Goal: Find contact information: Find contact information

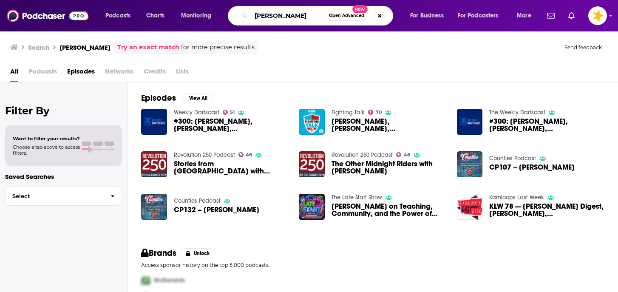
click at [271, 20] on input "[PERSON_NAME]" at bounding box center [288, 16] width 74 height 14
click at [381, 17] on button "Search podcasts, credits, & more..." at bounding box center [380, 16] width 10 height 10
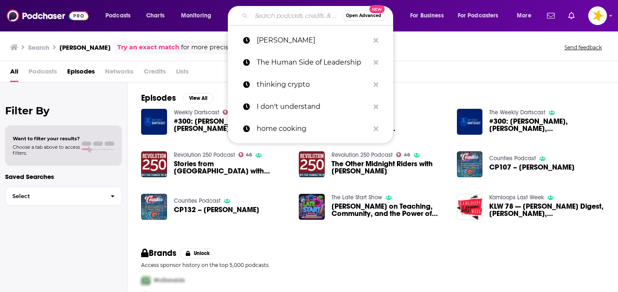
paste input "Prometheus Lens Podcast"
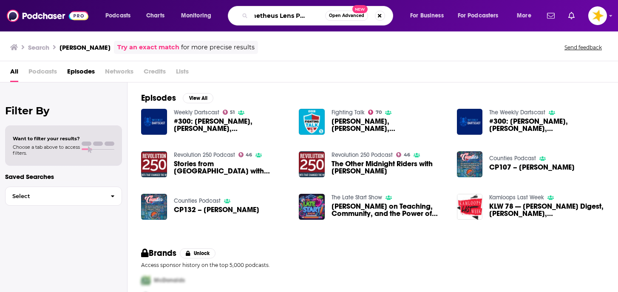
type input "Prometheus Lens Podcast"
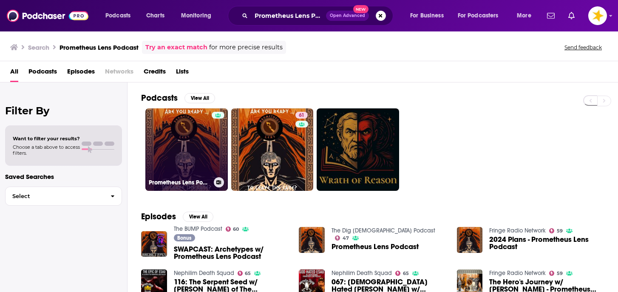
click at [206, 153] on link "Prometheus Lens Podcast" at bounding box center [186, 149] width 82 height 82
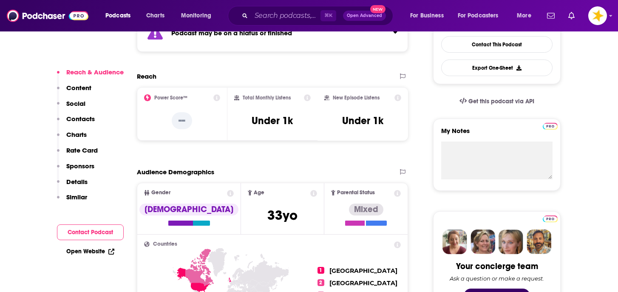
scroll to position [227, 0]
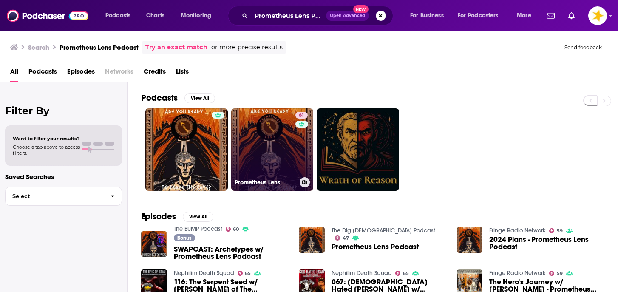
click at [289, 160] on link "61 Prometheus Lens" at bounding box center [272, 149] width 82 height 82
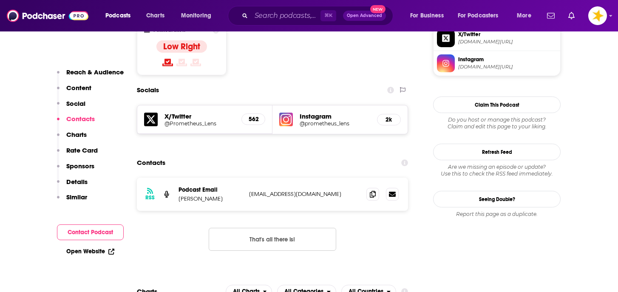
scroll to position [684, 0]
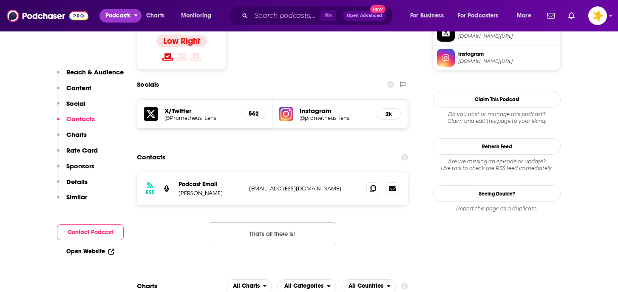
click at [124, 17] on span "Podcasts" at bounding box center [117, 16] width 25 height 12
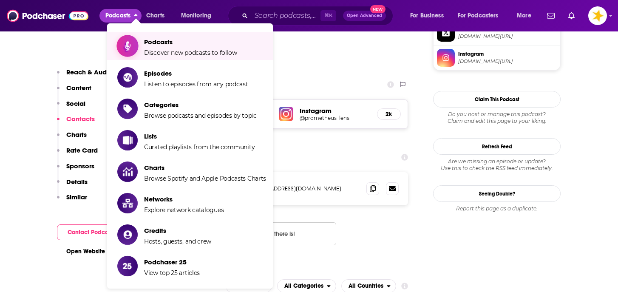
click at [159, 42] on span "Podcasts" at bounding box center [190, 42] width 93 height 8
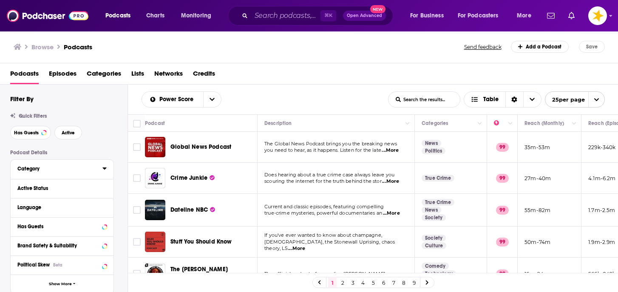
click at [41, 168] on div "Category" at bounding box center [57, 169] width 80 height 6
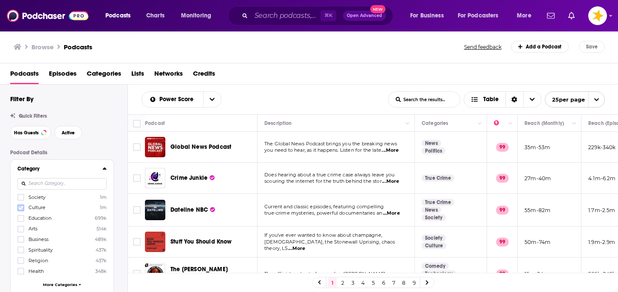
click at [24, 208] on label at bounding box center [20, 207] width 7 height 7
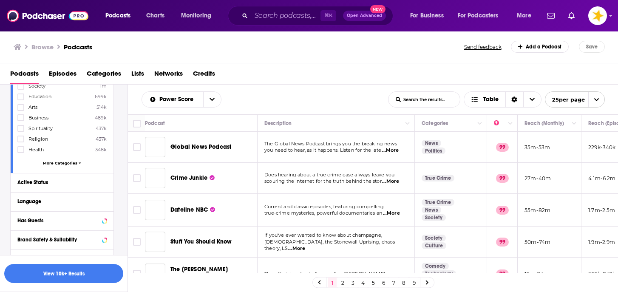
scroll to position [127, 0]
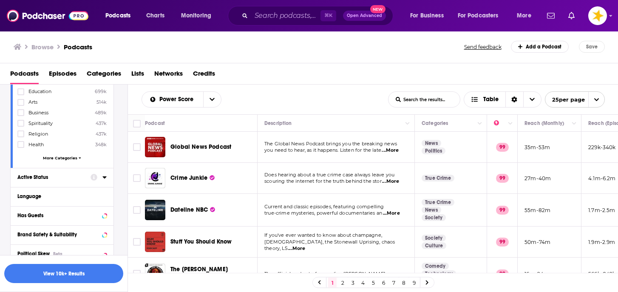
click at [58, 176] on div "Active Status" at bounding box center [51, 177] width 68 height 6
click at [40, 192] on span "All" at bounding box center [58, 192] width 80 height 11
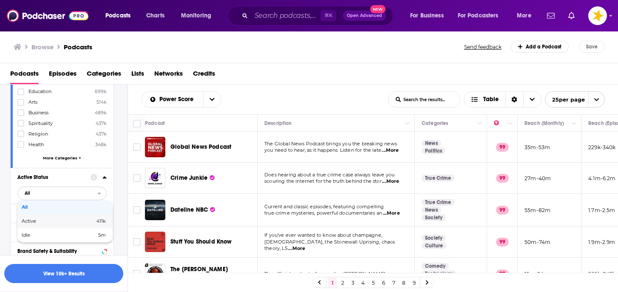
click at [34, 222] on span "Active" at bounding box center [44, 221] width 44 height 5
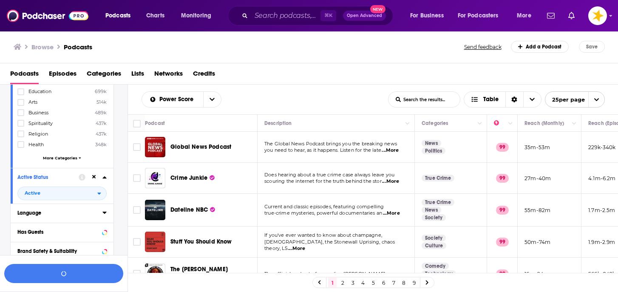
click at [39, 215] on div "Language" at bounding box center [57, 213] width 80 height 6
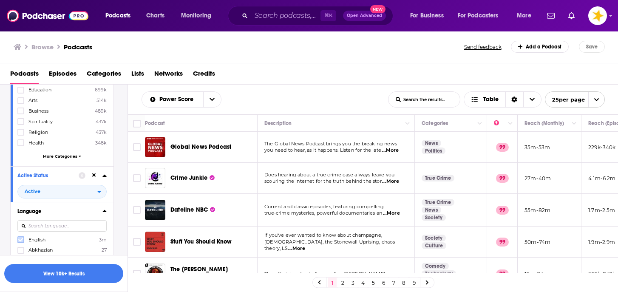
click at [21, 239] on icon at bounding box center [20, 240] width 5 height 4
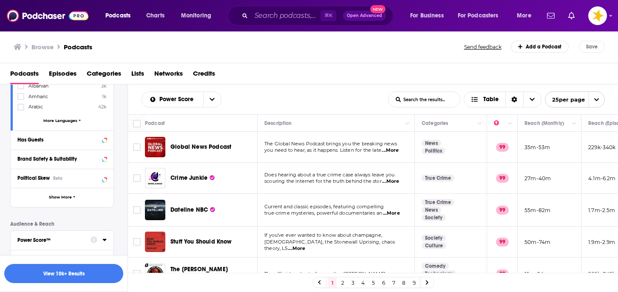
scroll to position [338, 0]
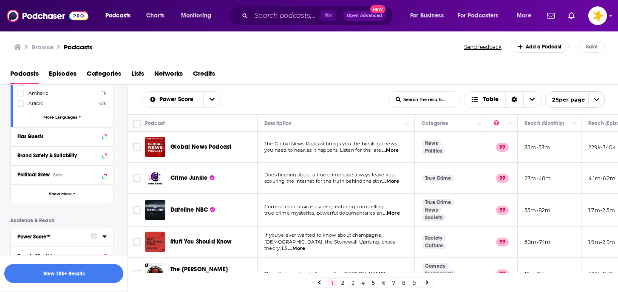
click at [28, 235] on div "Power Score™" at bounding box center [51, 237] width 68 height 6
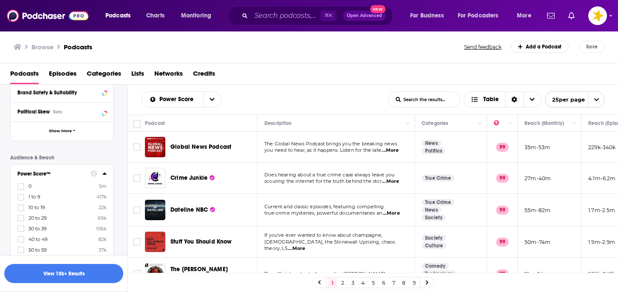
scroll to position [409, 0]
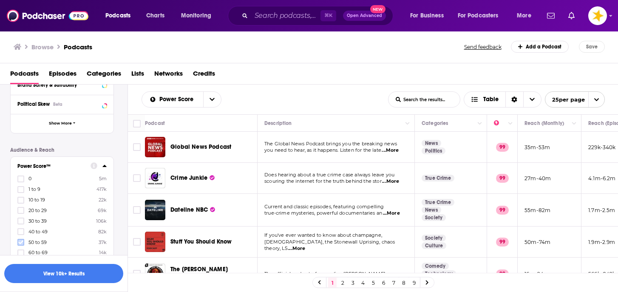
click at [21, 240] on icon at bounding box center [20, 242] width 5 height 5
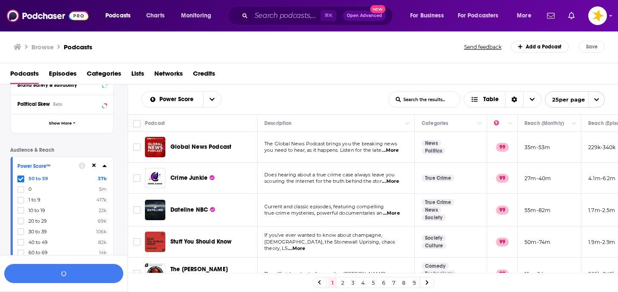
scroll to position [421, 0]
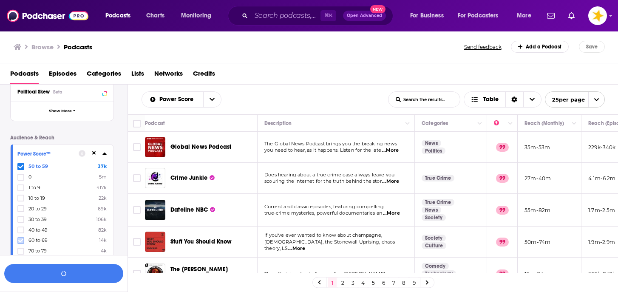
click at [22, 239] on icon at bounding box center [20, 241] width 5 height 4
click at [49, 268] on button "button" at bounding box center [63, 273] width 119 height 19
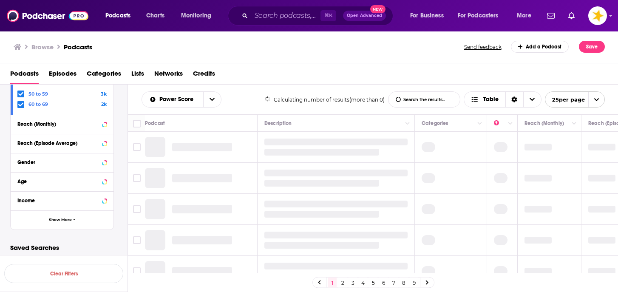
scroll to position [335, 0]
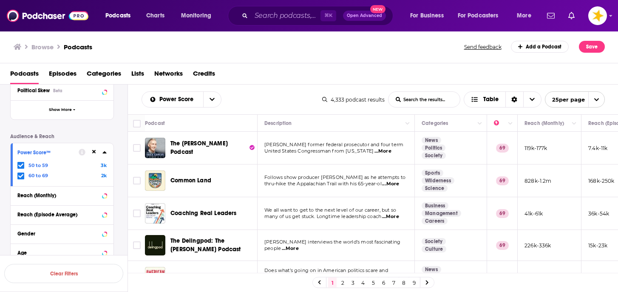
click at [321, 55] on div "Browse Podcasts Send feedback Add a Podcast Save" at bounding box center [309, 47] width 619 height 33
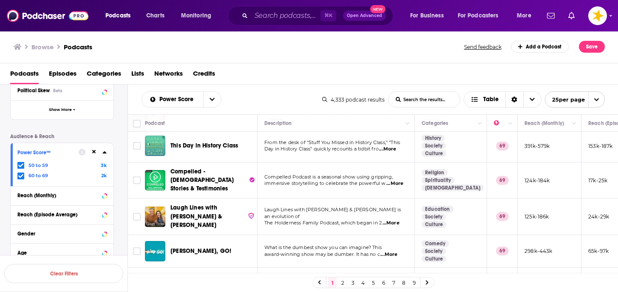
scroll to position [687, 0]
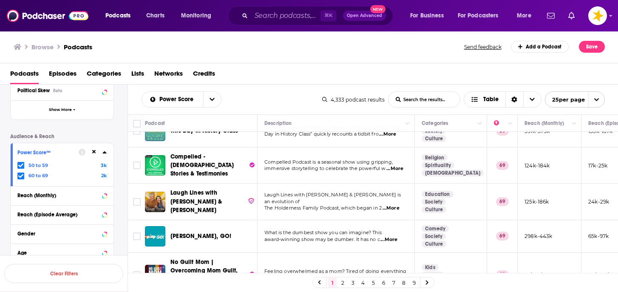
click at [344, 281] on link "2" at bounding box center [342, 283] width 9 height 10
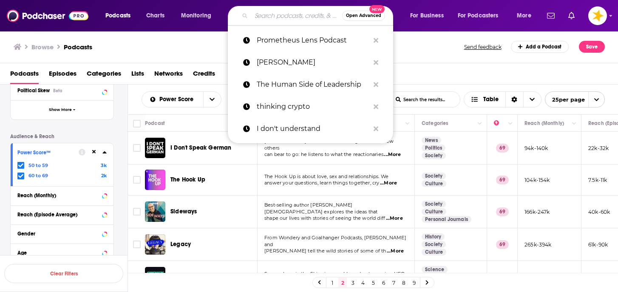
click at [287, 16] on input "Search podcasts, credits, & more..." at bounding box center [296, 16] width 91 height 14
paste input "info@newdawnfilm.com <info@newdawnfilm.com>"
type input "info@newdawnfilm.com <info@newdawnfilm.com>"
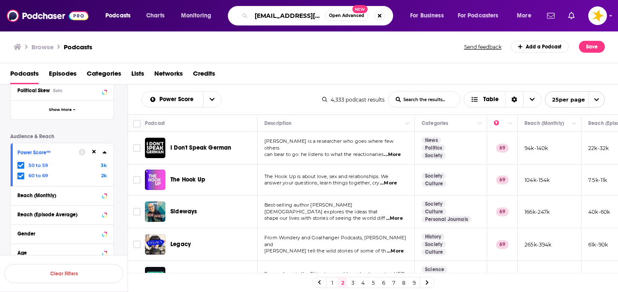
scroll to position [0, 96]
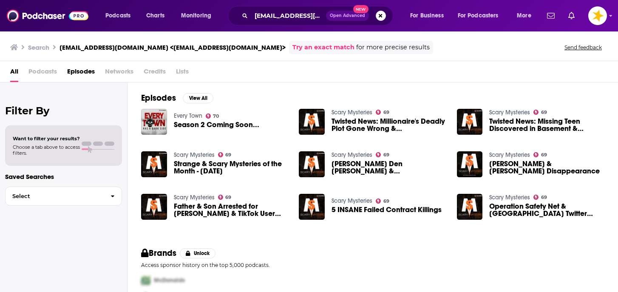
click at [356, 112] on link "Scary Mysteries" at bounding box center [352, 112] width 41 height 7
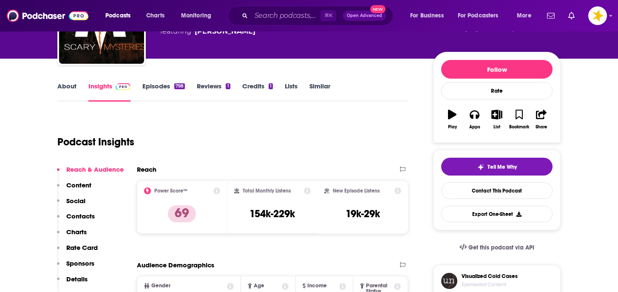
scroll to position [74, 0]
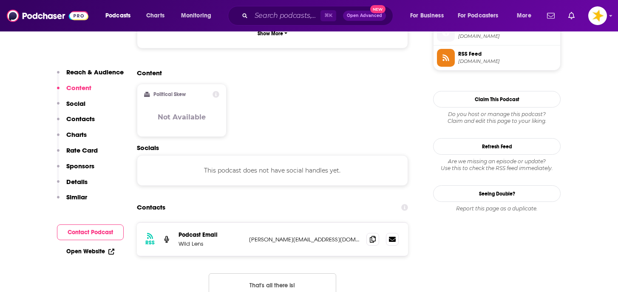
scroll to position [634, 0]
click at [372, 235] on icon at bounding box center [373, 238] width 6 height 7
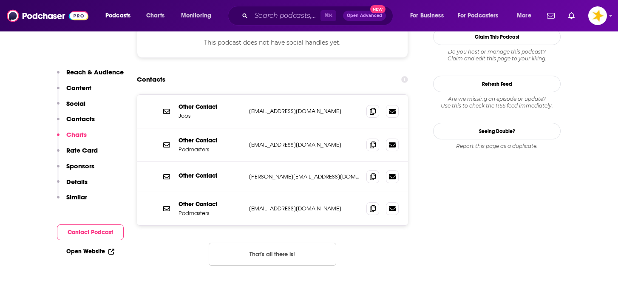
scroll to position [762, 0]
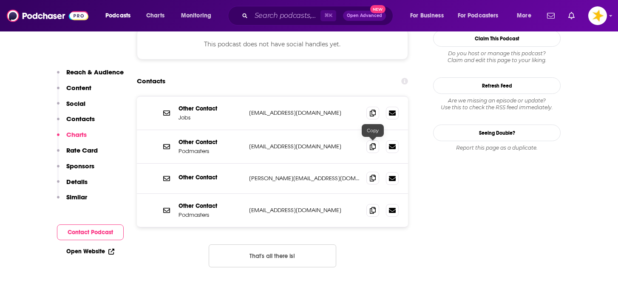
click at [369, 172] on span at bounding box center [372, 178] width 13 height 13
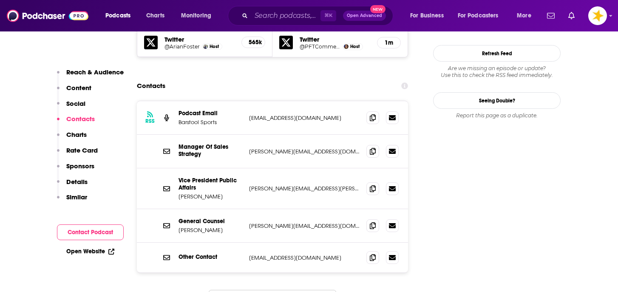
scroll to position [817, 0]
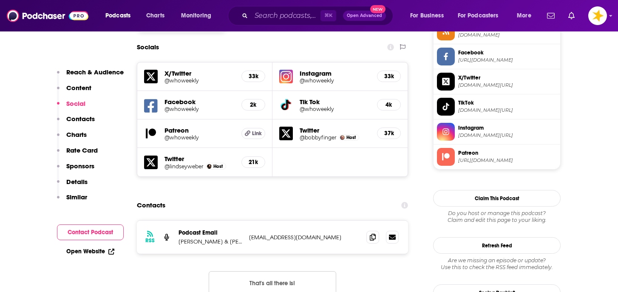
scroll to position [730, 0]
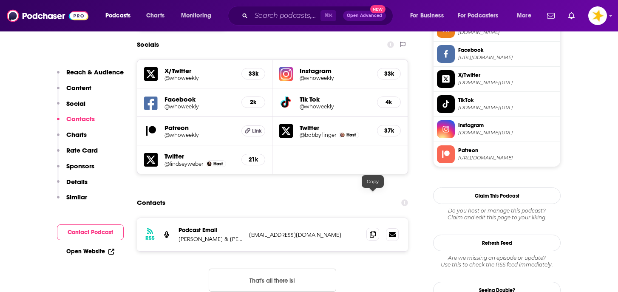
click at [373, 231] on icon at bounding box center [373, 234] width 6 height 7
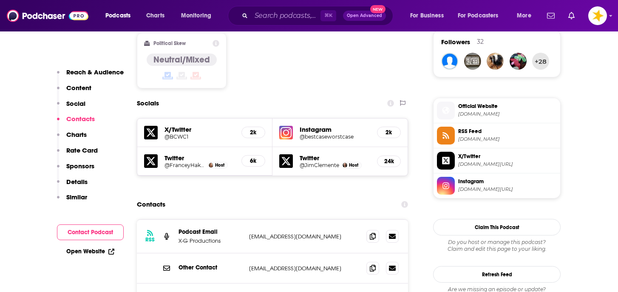
scroll to position [699, 0]
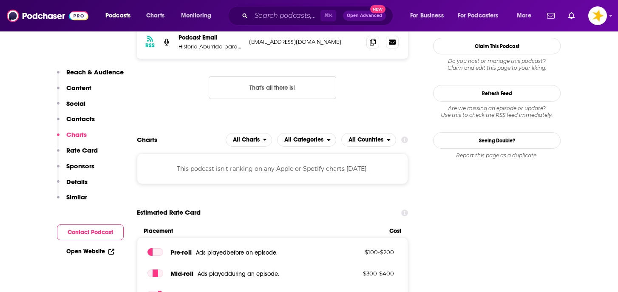
scroll to position [688, 0]
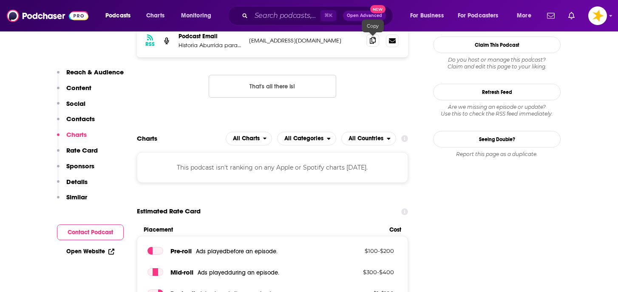
click at [372, 39] on icon at bounding box center [373, 40] width 6 height 7
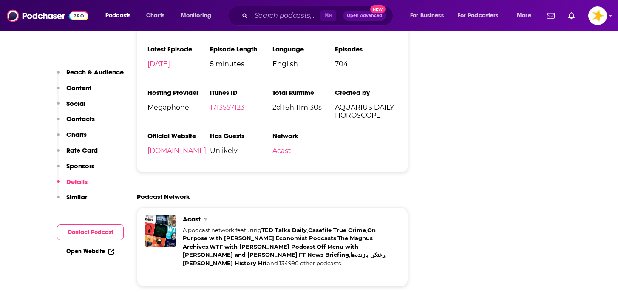
scroll to position [1328, 0]
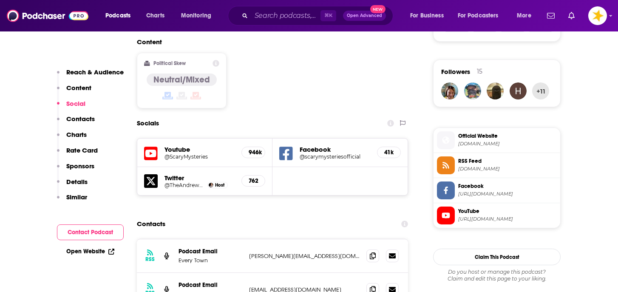
scroll to position [670, 0]
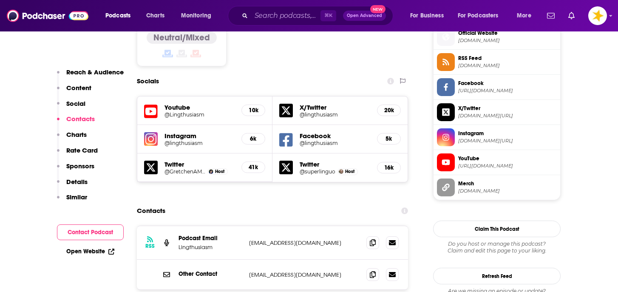
scroll to position [704, 0]
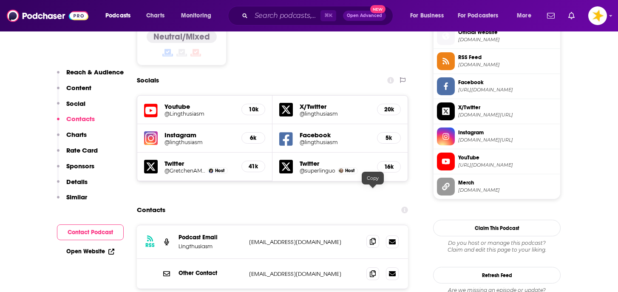
click at [373, 238] on icon at bounding box center [373, 241] width 6 height 7
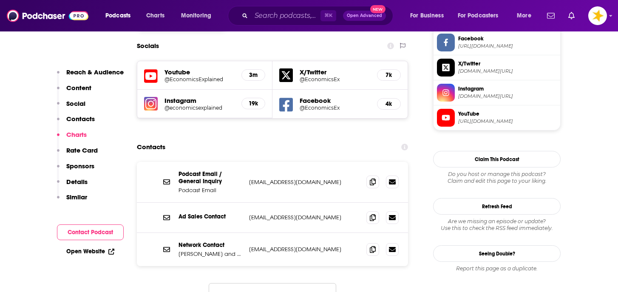
scroll to position [738, 0]
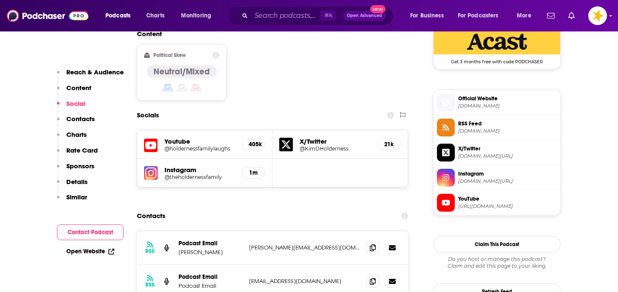
scroll to position [711, 0]
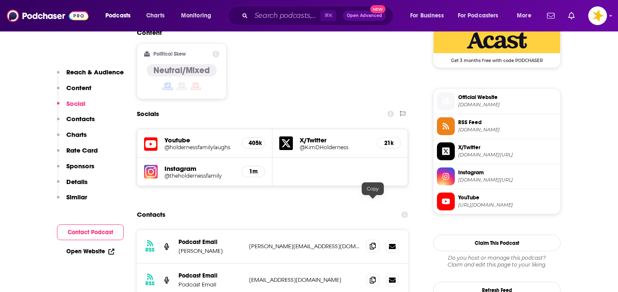
click at [372, 243] on icon at bounding box center [373, 246] width 6 height 7
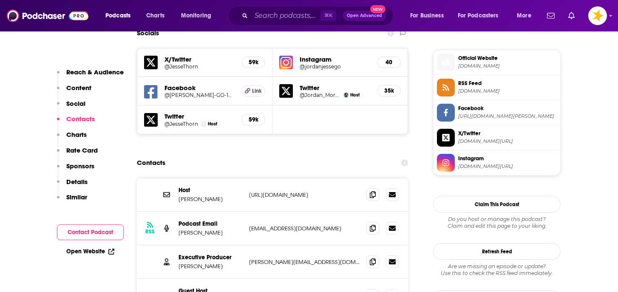
scroll to position [756, 0]
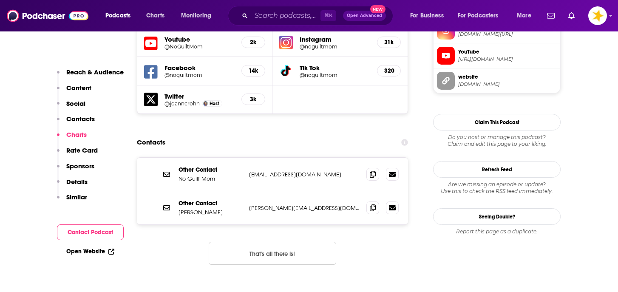
scroll to position [801, 0]
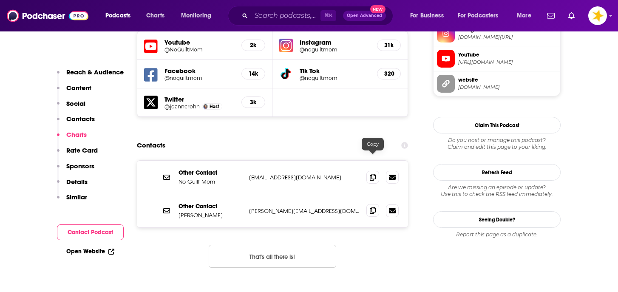
click at [374, 207] on icon at bounding box center [373, 210] width 6 height 7
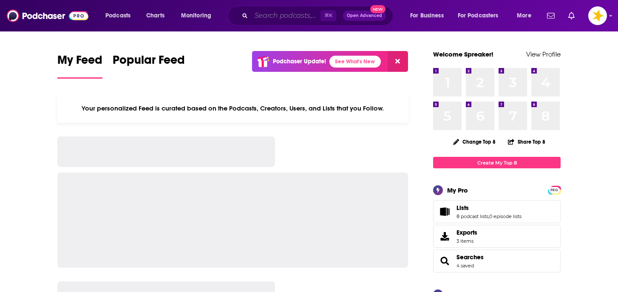
click at [304, 18] on input "Search podcasts, credits, & more..." at bounding box center [285, 16] width 69 height 14
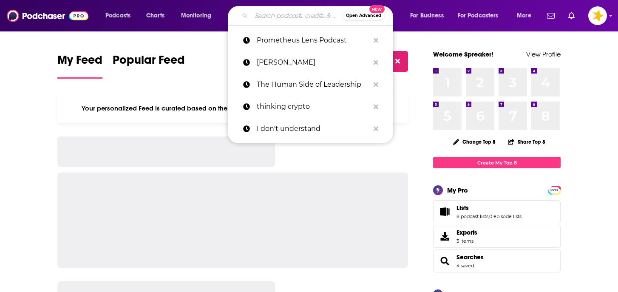
paste input "[PERSON_NAME] <[EMAIL_ADDRESS][DOMAIN_NAME]>"
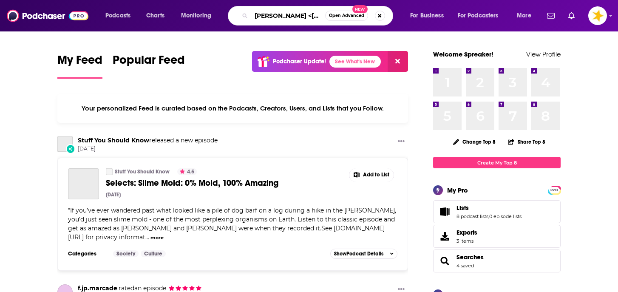
scroll to position [0, 64]
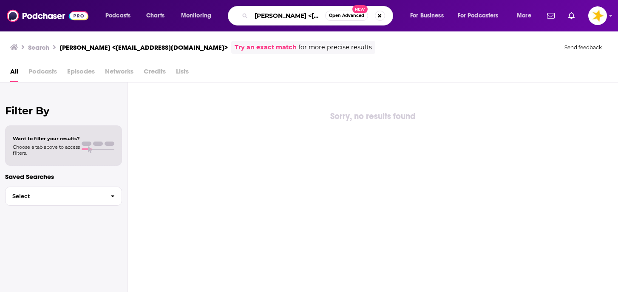
drag, startPoint x: 310, startPoint y: 15, endPoint x: 238, endPoint y: 19, distance: 71.5
click at [238, 19] on div "[PERSON_NAME] <[EMAIL_ADDRESS][DOMAIN_NAME]> Open Advanced New" at bounding box center [310, 16] width 165 height 20
drag, startPoint x: 258, startPoint y: 14, endPoint x: 233, endPoint y: 14, distance: 24.7
click at [233, 14] on div "<[EMAIL_ADDRESS][DOMAIN_NAME]> Open Advanced New" at bounding box center [310, 16] width 165 height 20
click at [315, 18] on input "[EMAIL_ADDRESS][DOMAIN_NAME]>" at bounding box center [288, 16] width 74 height 14
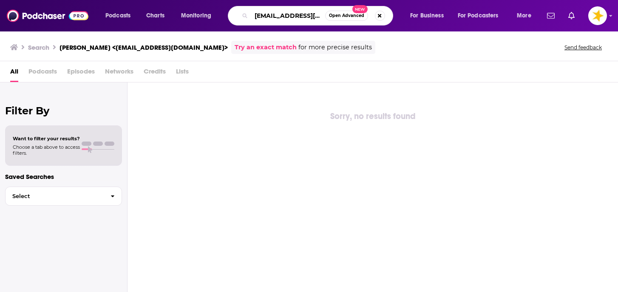
scroll to position [0, 7]
click at [325, 18] on input "[EMAIL_ADDRESS][DOMAIN_NAME]>" at bounding box center [288, 16] width 74 height 14
type input "[EMAIL_ADDRESS][DOMAIN_NAME]"
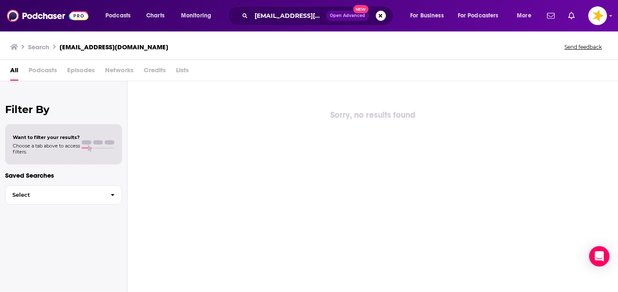
click at [346, 14] on span "Open Advanced" at bounding box center [347, 16] width 35 height 4
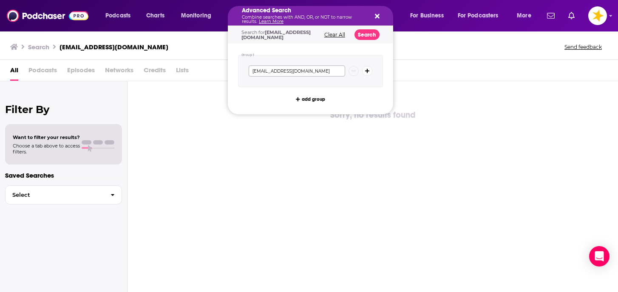
click at [298, 71] on input "[EMAIL_ADDRESS][DOMAIN_NAME]" at bounding box center [297, 70] width 97 height 11
click at [363, 35] on button "Search" at bounding box center [367, 34] width 25 height 11
